Goal: Information Seeking & Learning: Find specific page/section

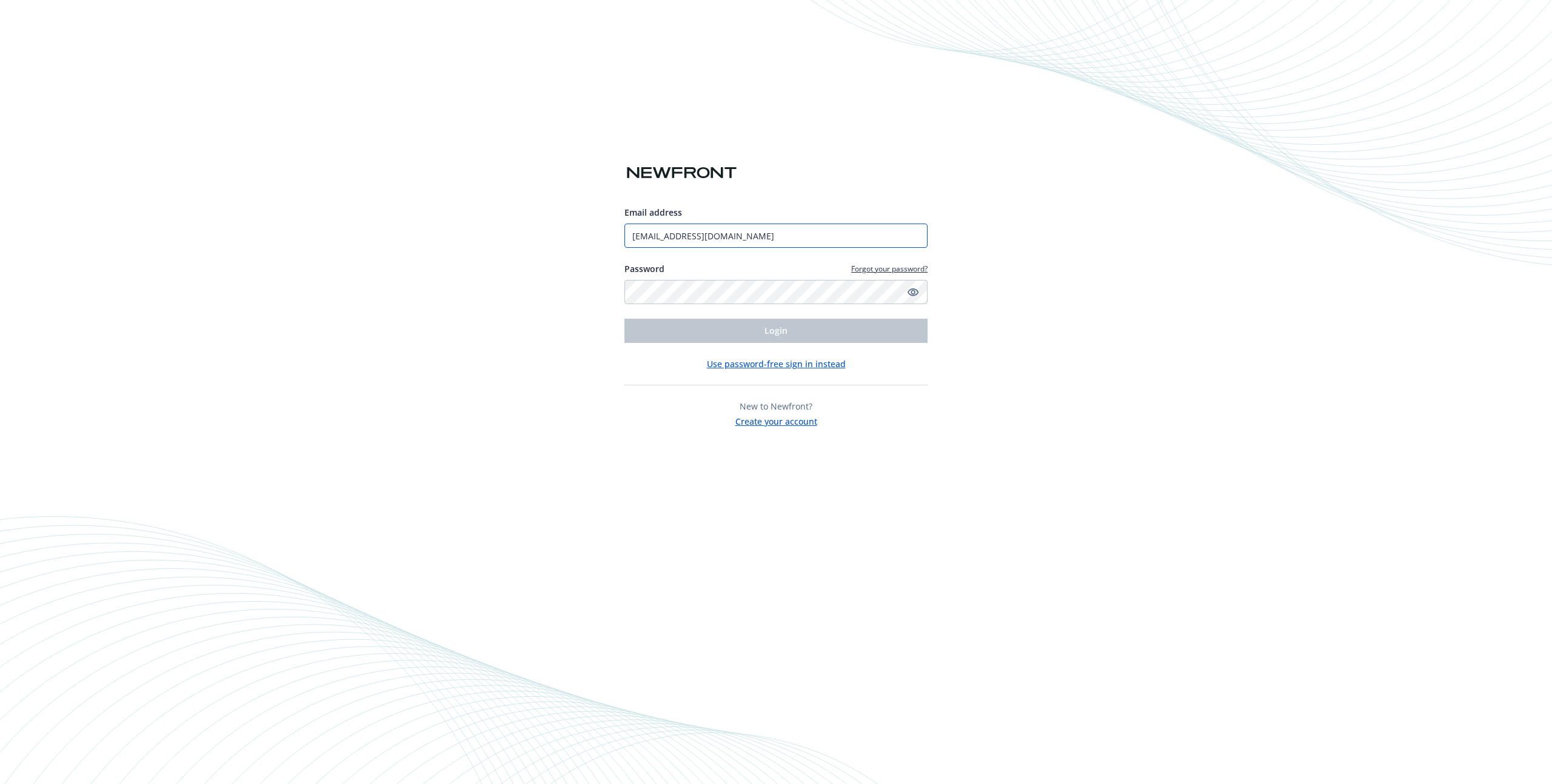
type input "[EMAIL_ADDRESS][DOMAIN_NAME]"
click at [624, 319] on button "Login" at bounding box center [775, 331] width 303 height 24
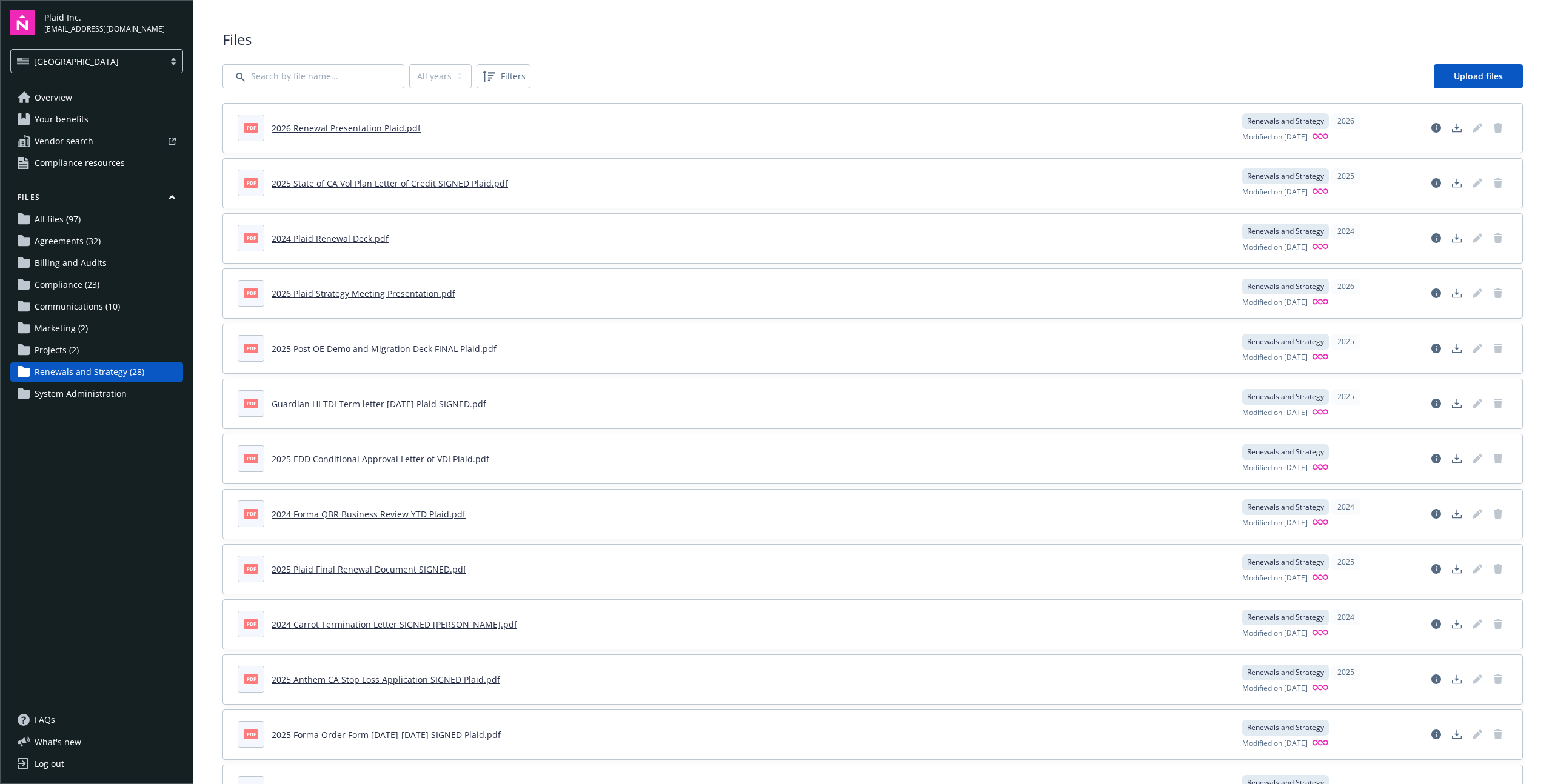
click at [62, 140] on span "Vendor search" at bounding box center [64, 141] width 59 height 19
click at [60, 99] on span "Overview" at bounding box center [53, 98] width 38 height 19
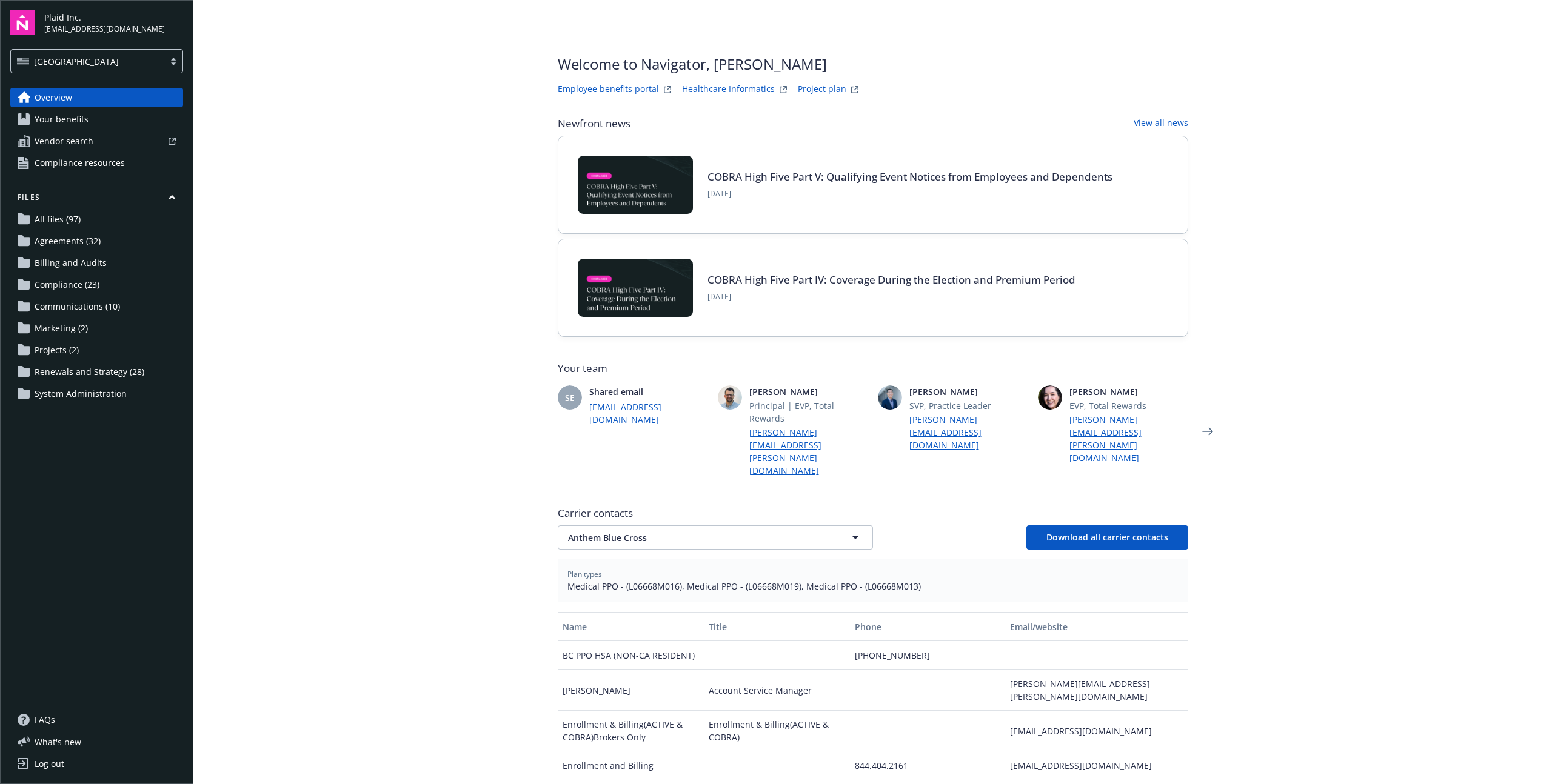
click at [378, 295] on main "Welcome to Navigator , Karen Employee benefits portal Healthcare Informatics Pr…" at bounding box center [872, 392] width 1358 height 784
click at [841, 177] on link "COBRA High Five Part V: Qualifying Event Notices from Employees and Dependents" at bounding box center [909, 176] width 405 height 14
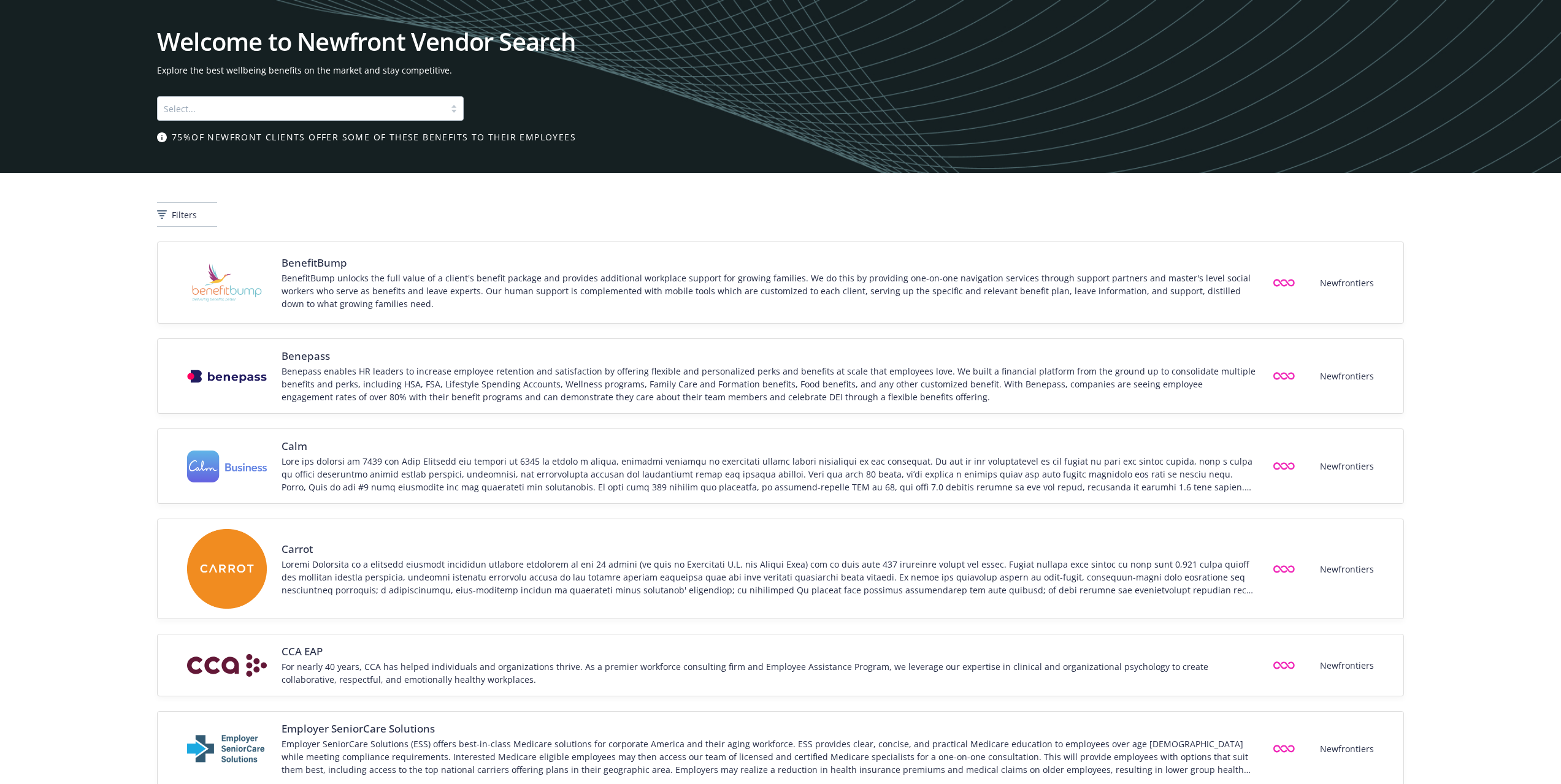
click at [229, 107] on div at bounding box center [301, 109] width 274 height 15
click at [730, 69] on span "Explore the best wellbeing benefits on the market and stay competitive." at bounding box center [780, 70] width 1247 height 13
drag, startPoint x: 601, startPoint y: 90, endPoint x: 553, endPoint y: 101, distance: 49.2
click at [596, 91] on div "Welcome to Newfront Vendor Search Explore the best wellbeing benefits on the ma…" at bounding box center [780, 87] width 1247 height 114
